Goal: Check status: Check status

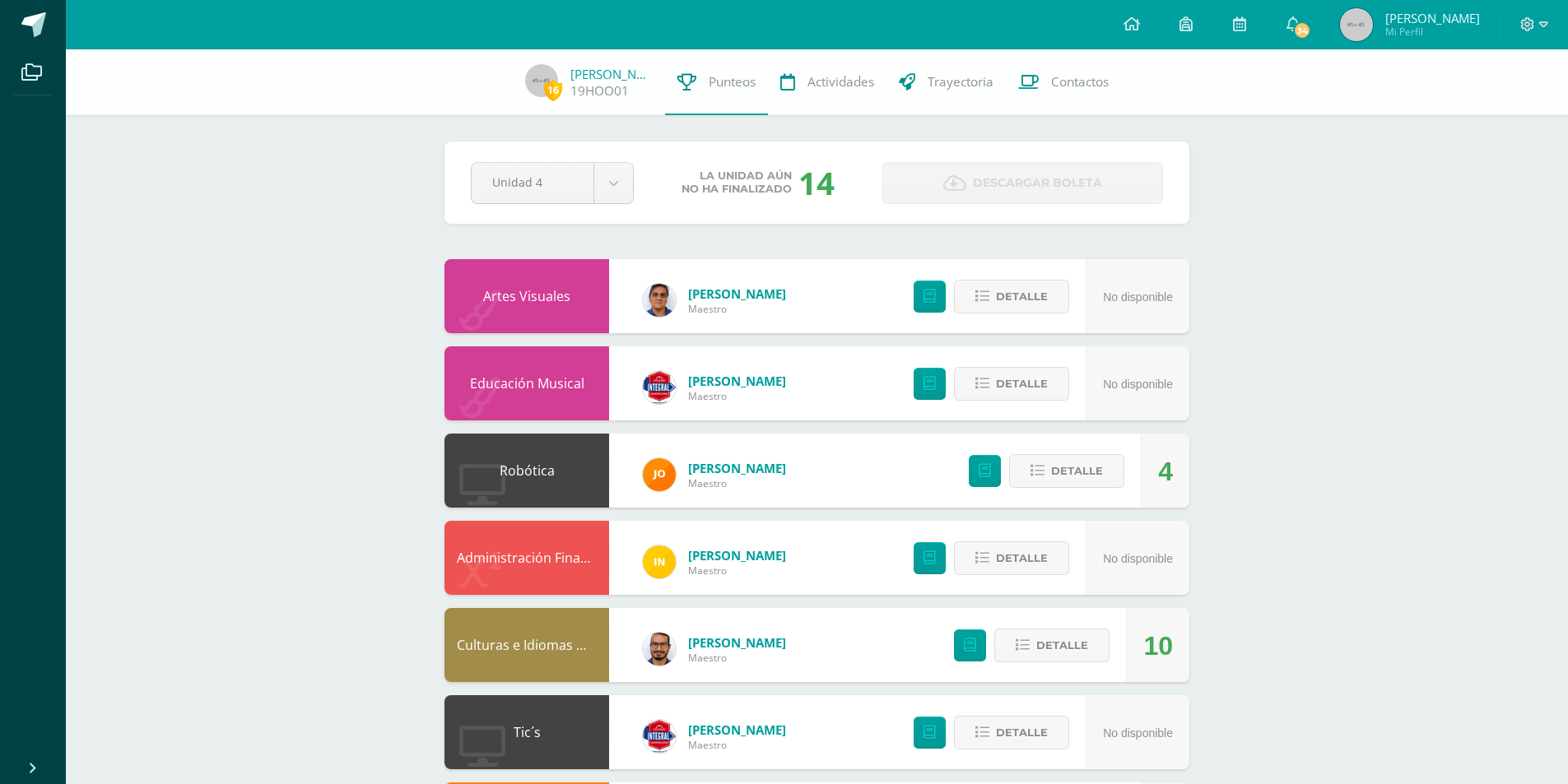
scroll to position [1028, 0]
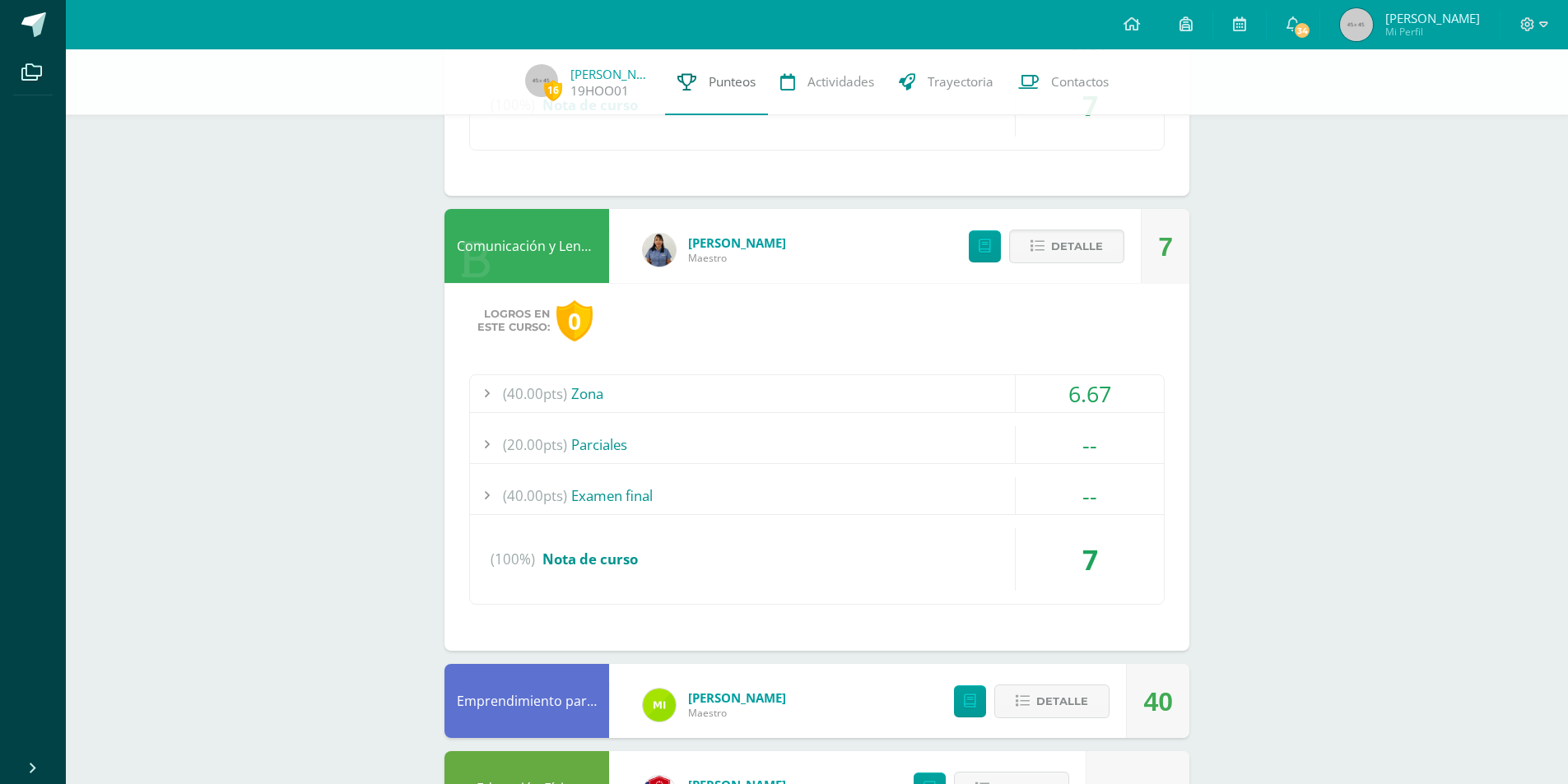
click at [715, 87] on span "Punteos" at bounding box center [731, 82] width 47 height 17
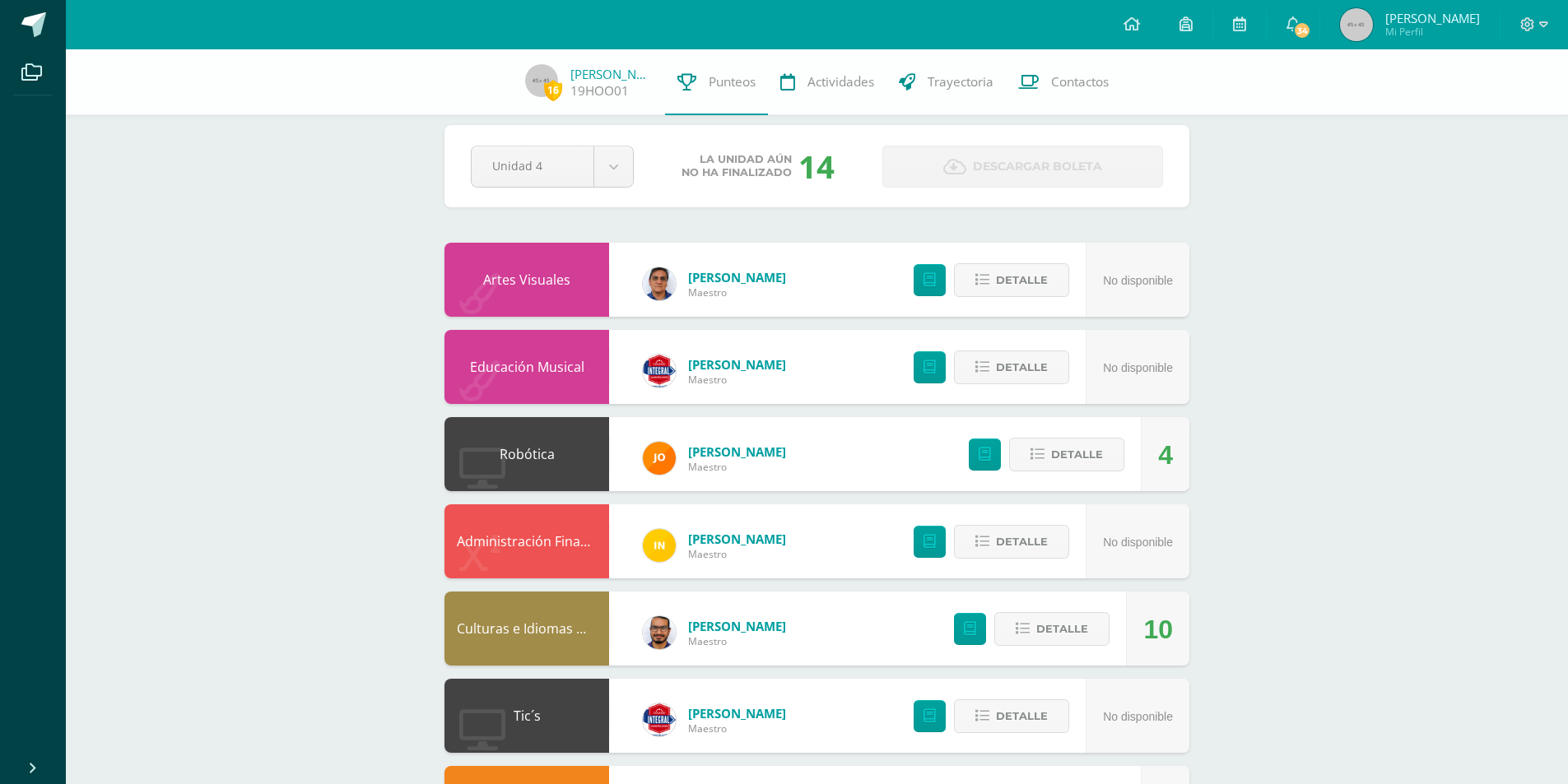
scroll to position [0, 0]
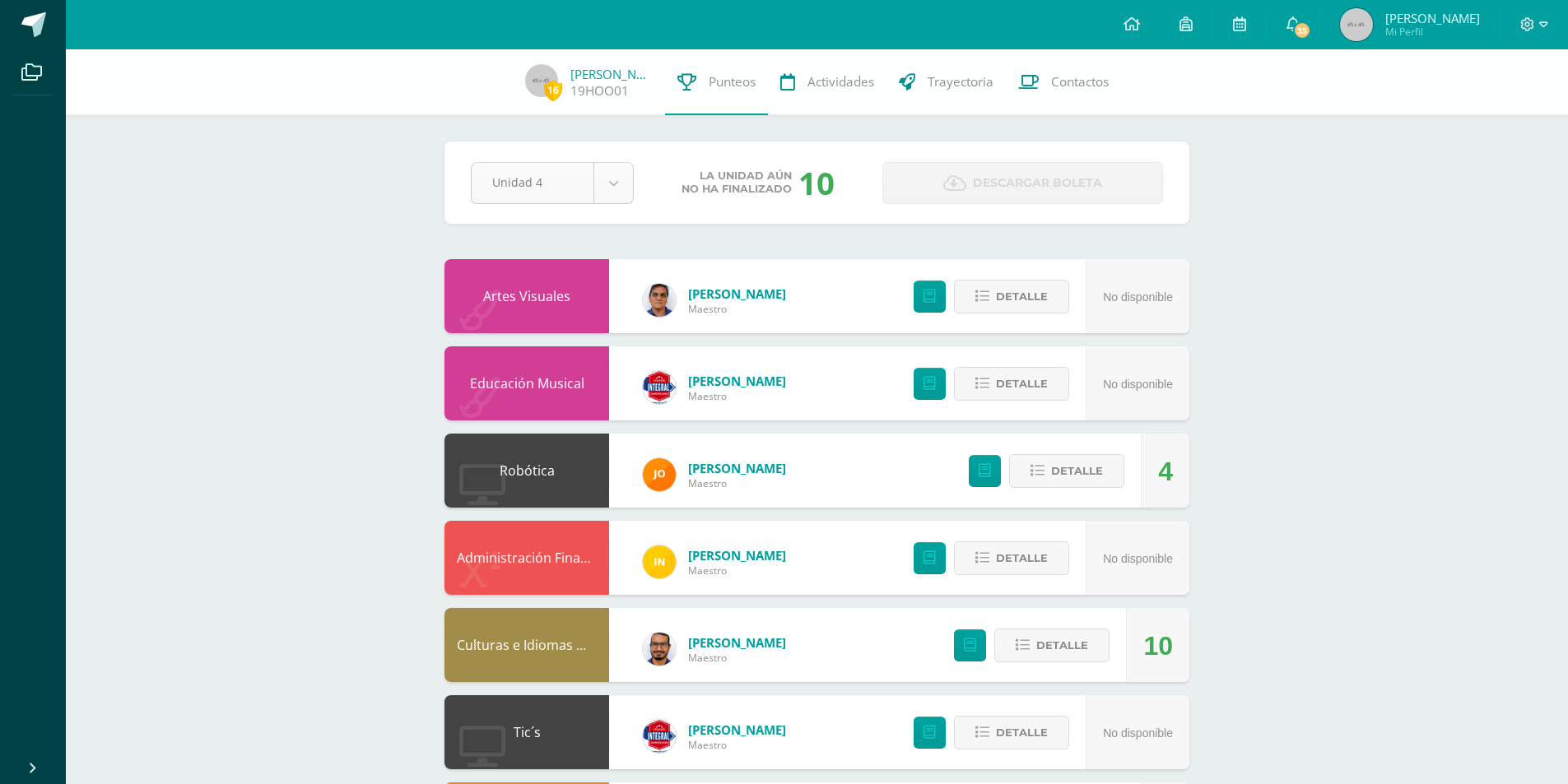
click at [561, 184] on body "Archivos Cerrar panel Configuración Cerrar sesión [PERSON_NAME] Mi Perfil 35 35…" at bounding box center [784, 749] width 1568 height 1500
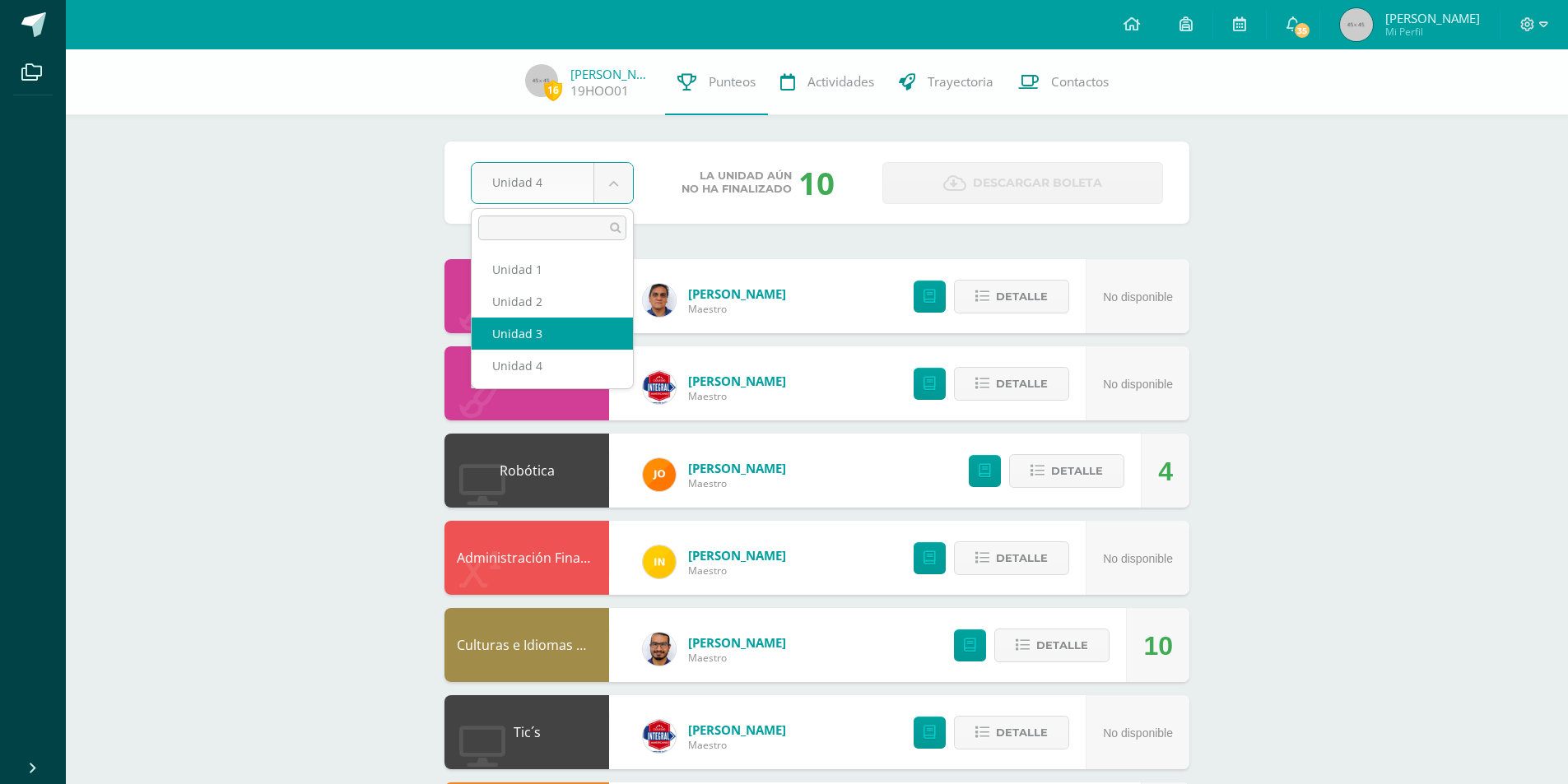
select select "Unidad 3"
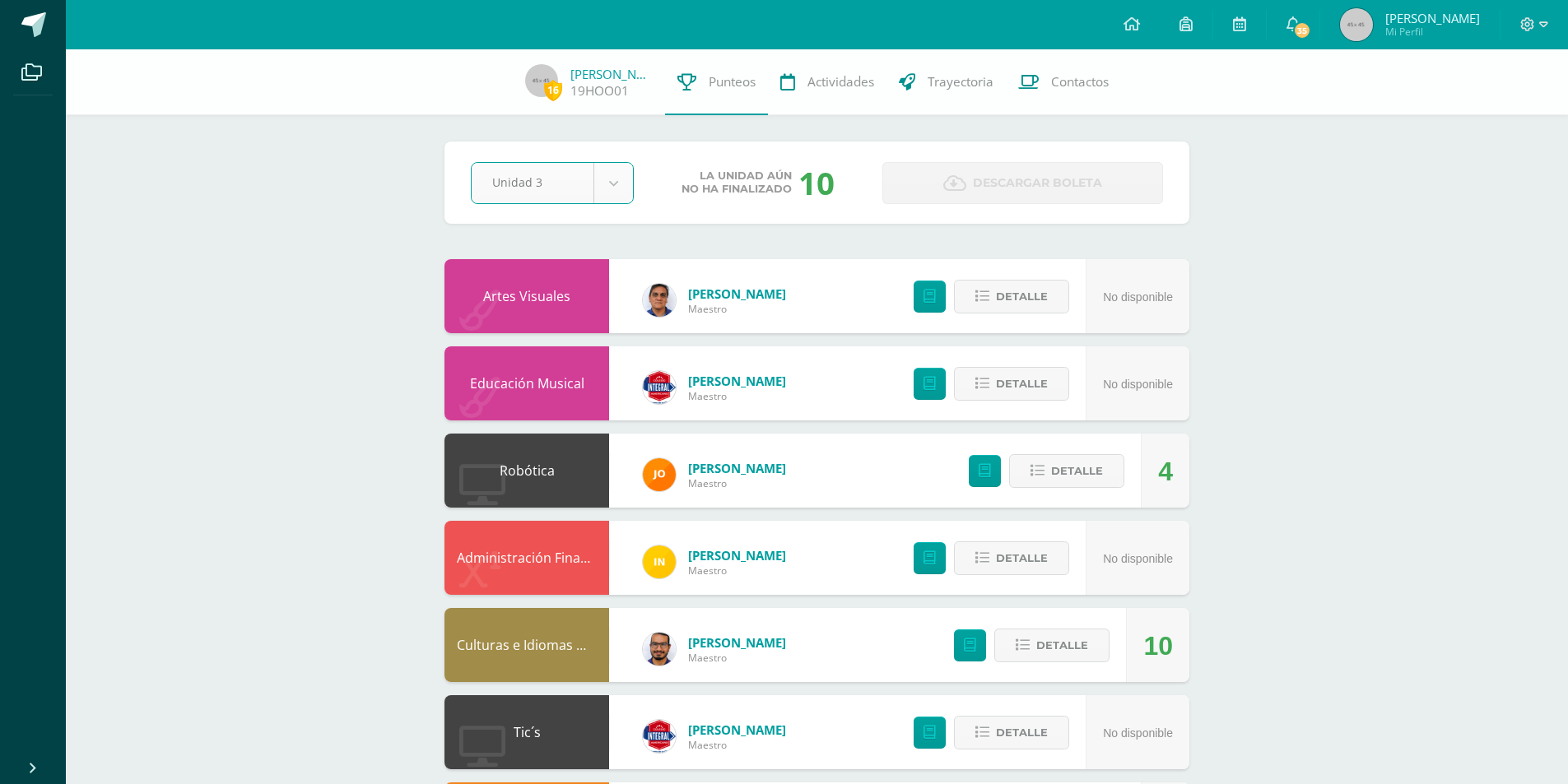
click at [620, 189] on body "Archivos Cerrar panel Configuración Cerrar sesión [PERSON_NAME] Mi Perfil 35 35…" at bounding box center [784, 749] width 1568 height 1500
click at [821, 230] on div "Pendiente Unidad 3 Unidad 1 Unidad 2 Unidad 3 Unidad 4 La unidad aún no ha fina…" at bounding box center [816, 774] width 810 height 1450
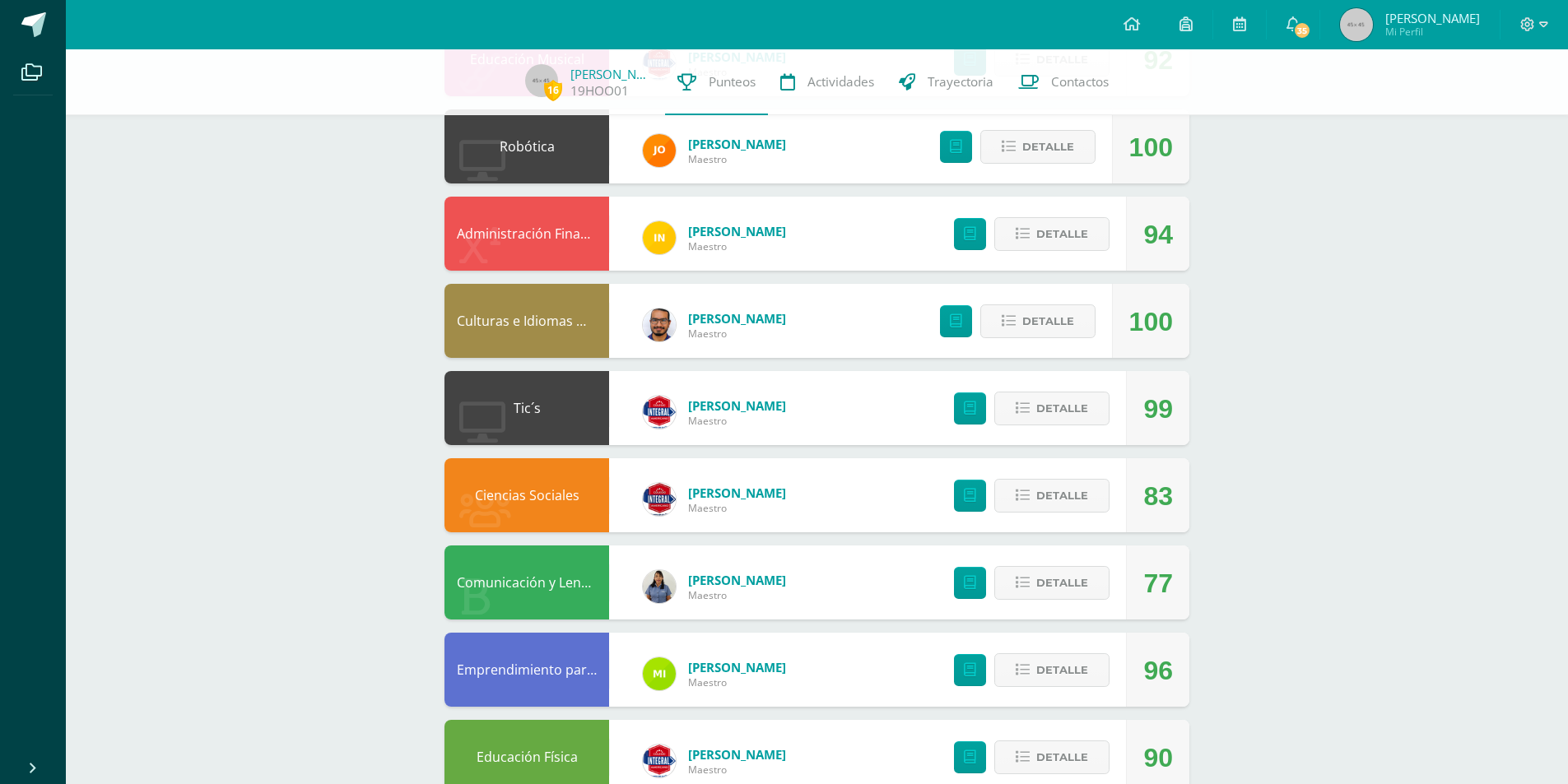
scroll to position [329, 0]
